Goal: Transaction & Acquisition: Purchase product/service

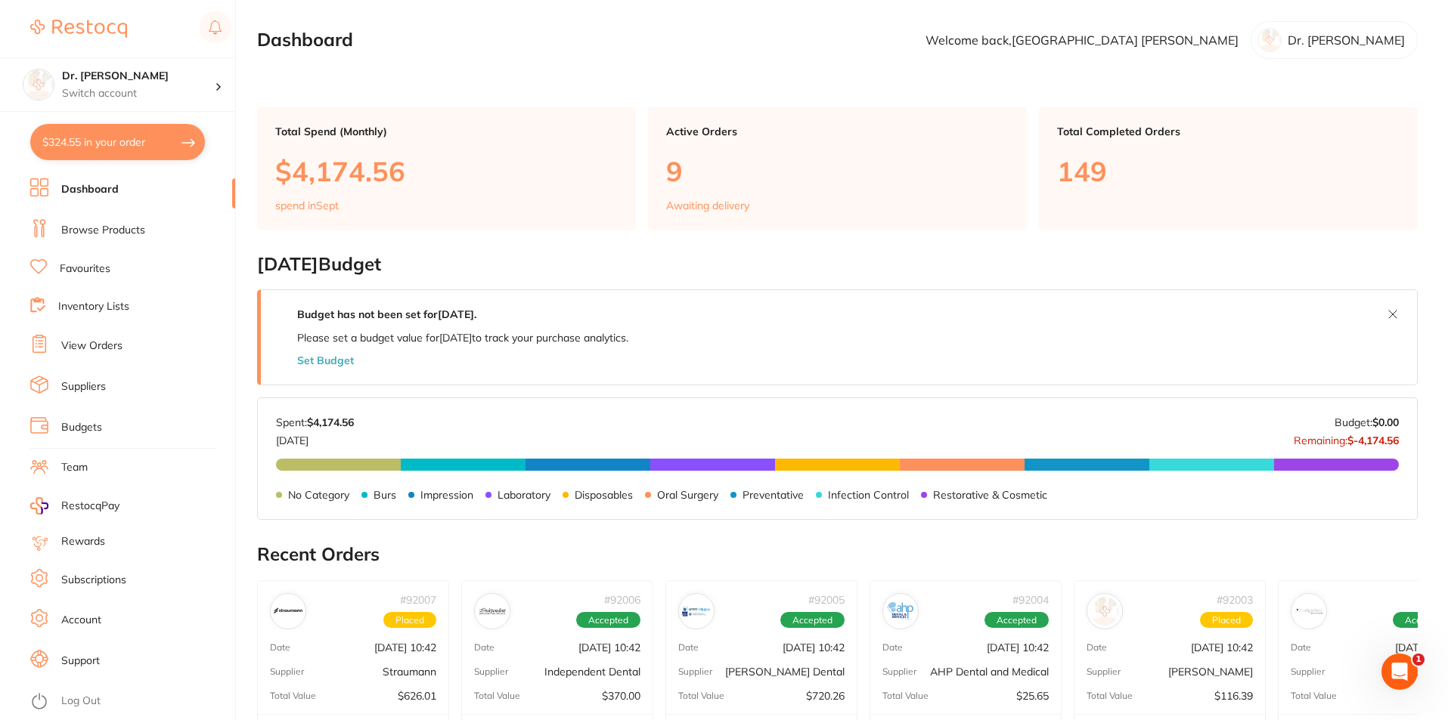
click at [114, 138] on button "$324.55 in your order" at bounding box center [117, 142] width 175 height 36
checkbox input "true"
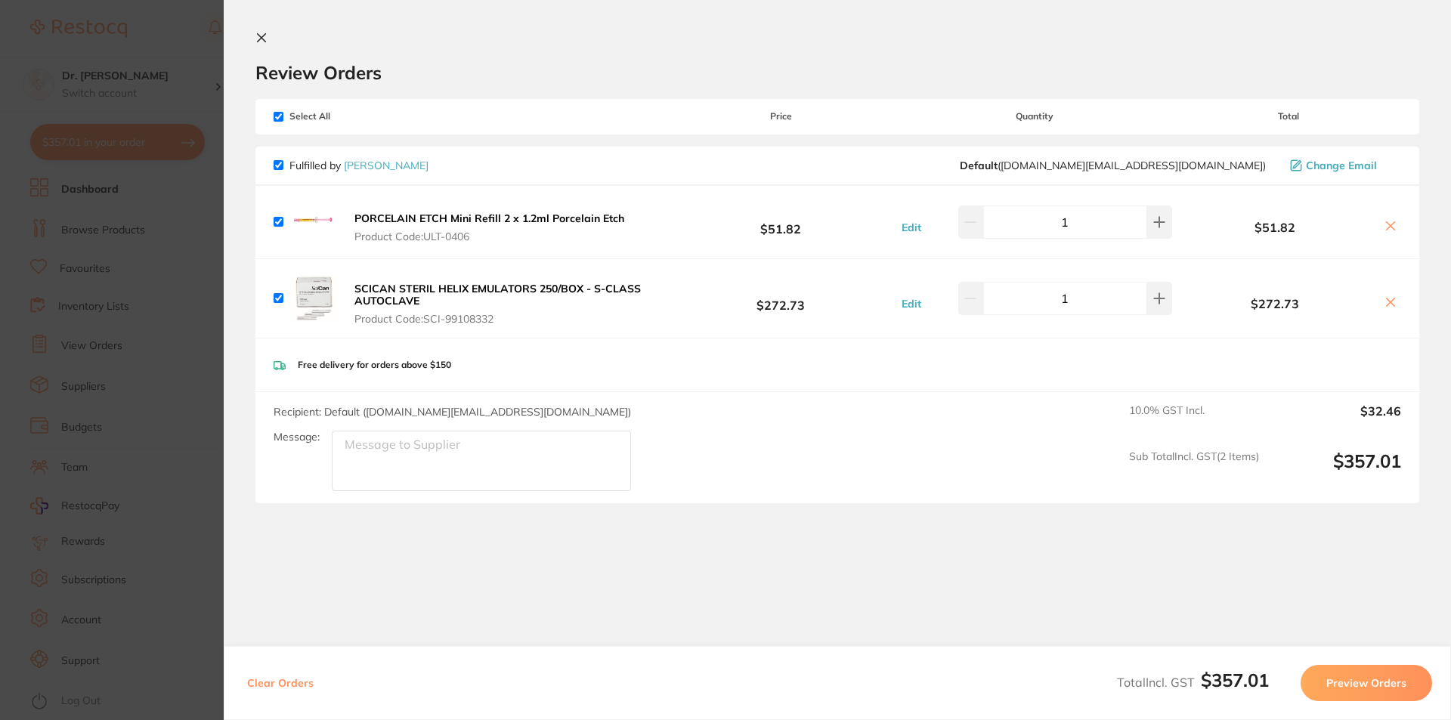
click at [260, 37] on icon at bounding box center [262, 38] width 8 height 8
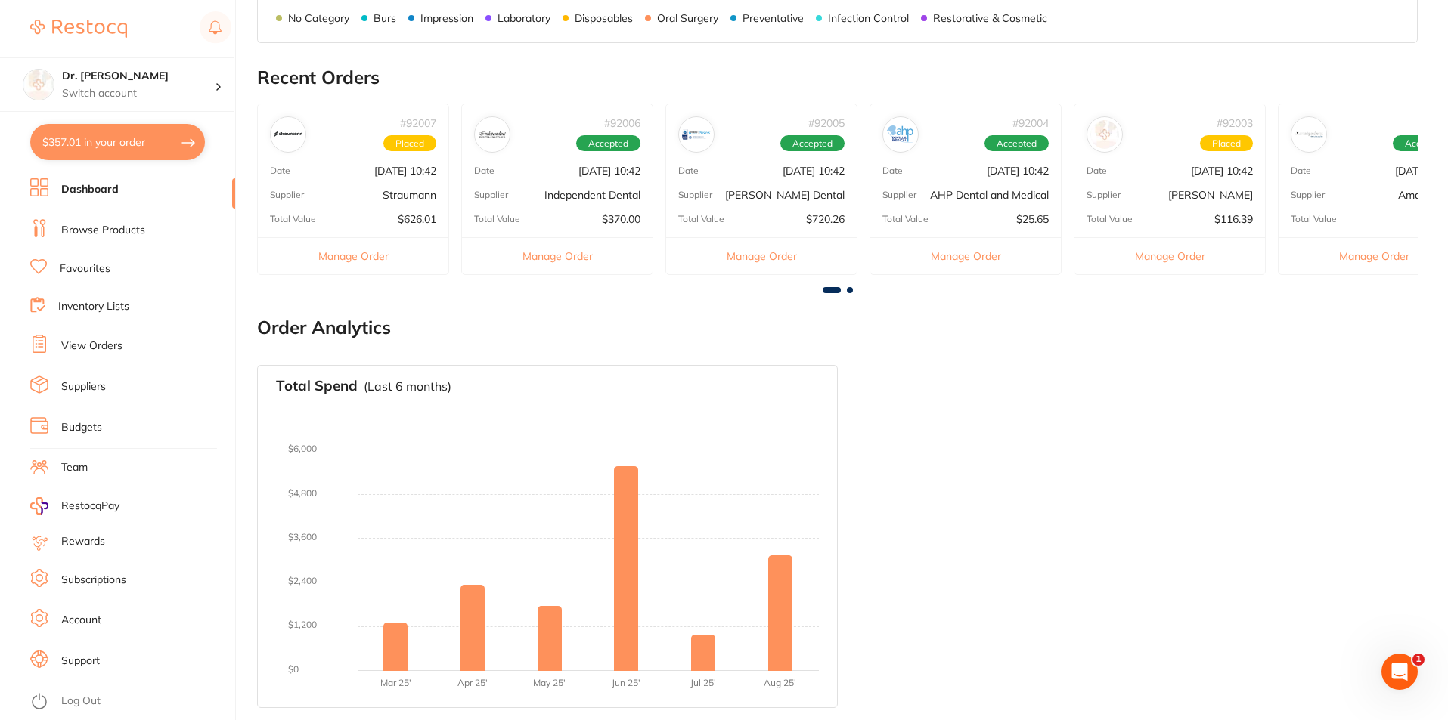
click at [96, 235] on link "Browse Products" at bounding box center [103, 230] width 84 height 15
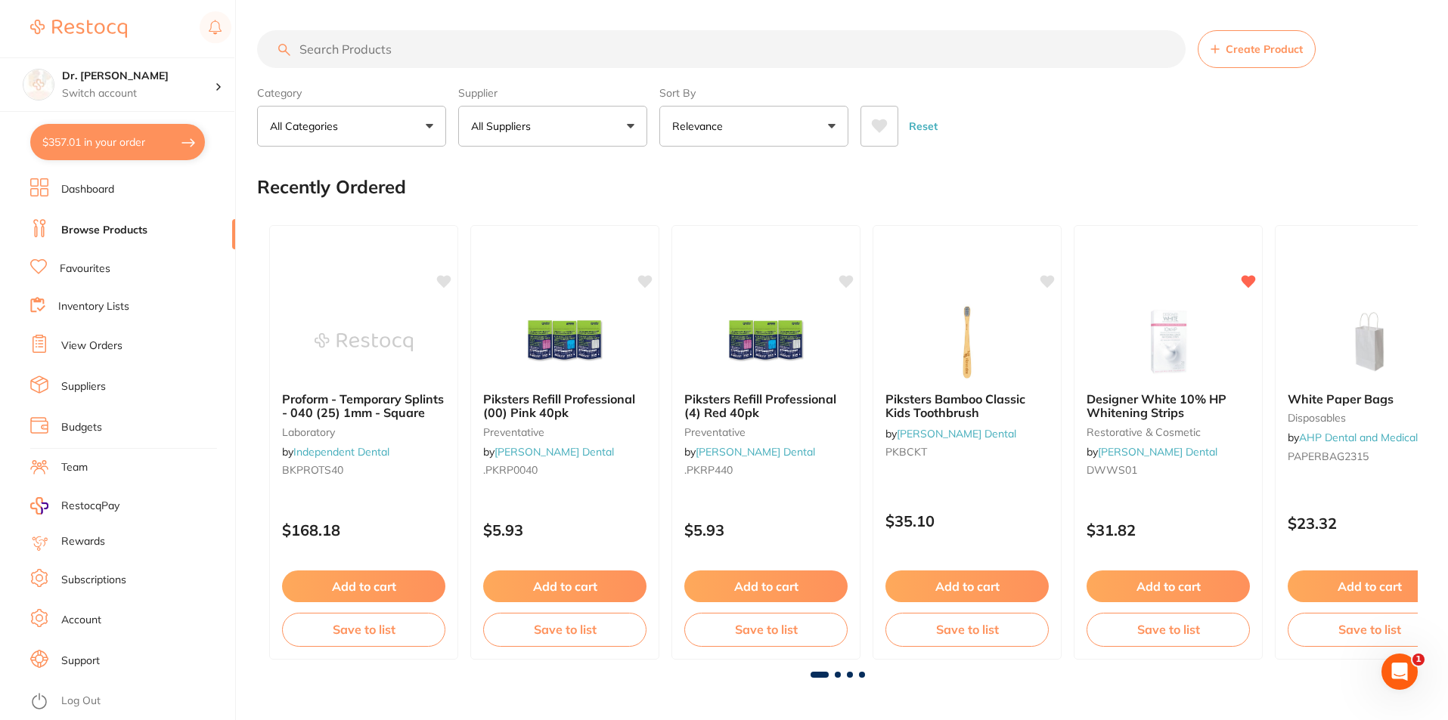
click at [451, 60] on input "search" at bounding box center [721, 49] width 928 height 38
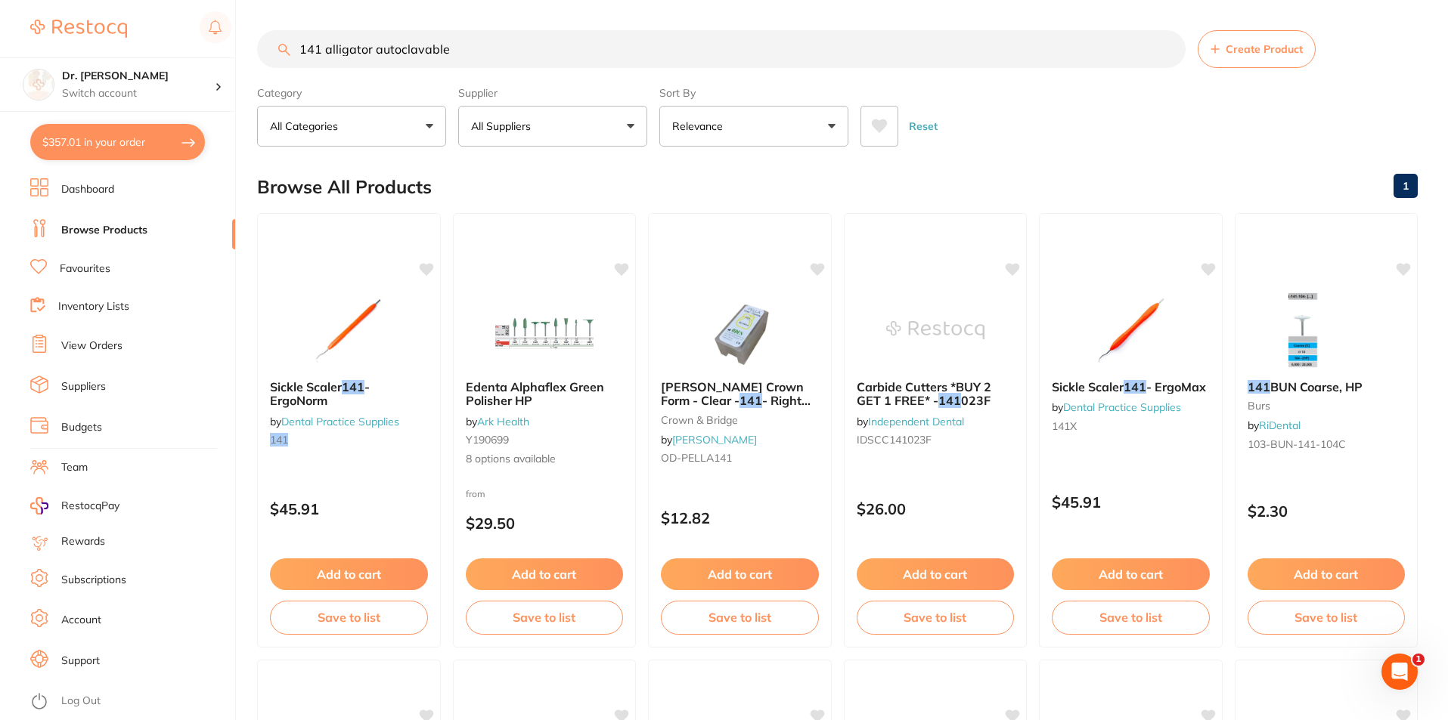
type input "141 alligator autoclavable"
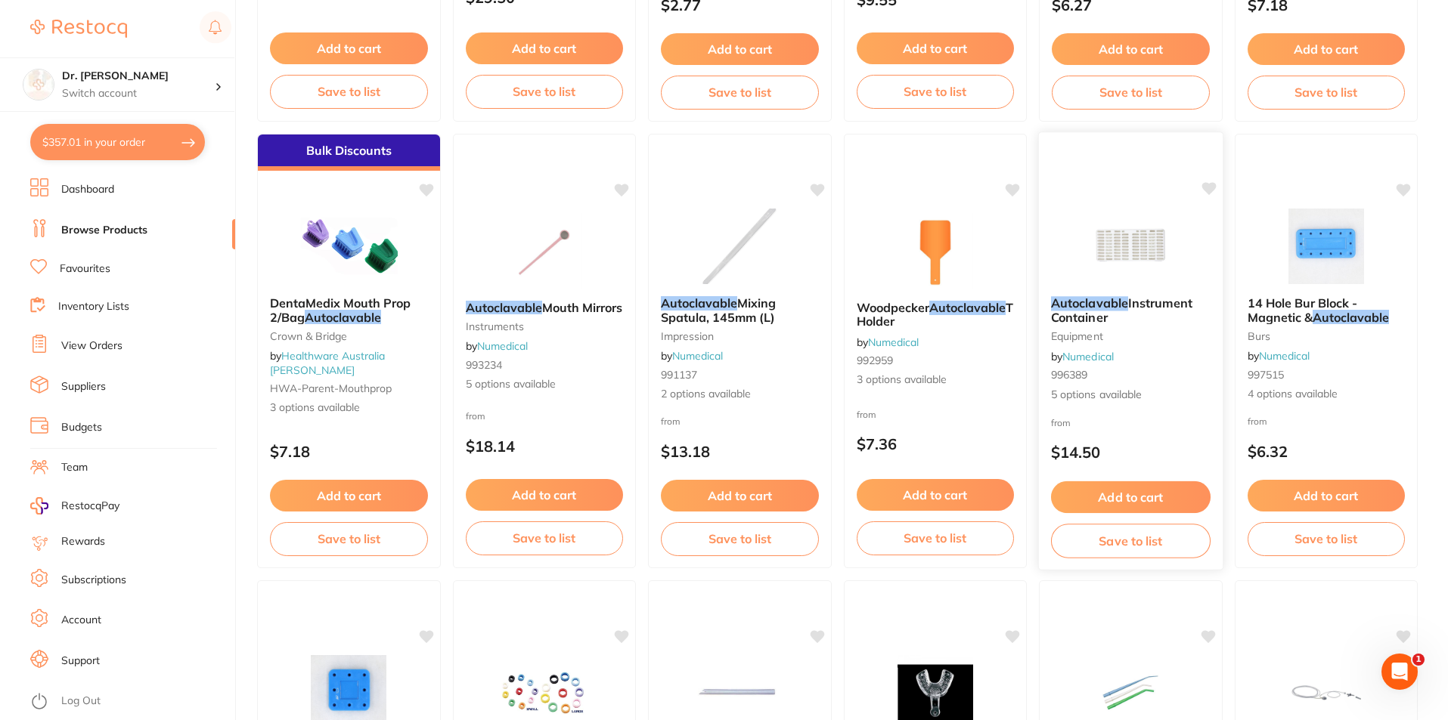
scroll to position [529, 0]
